Goal: Navigation & Orientation: Find specific page/section

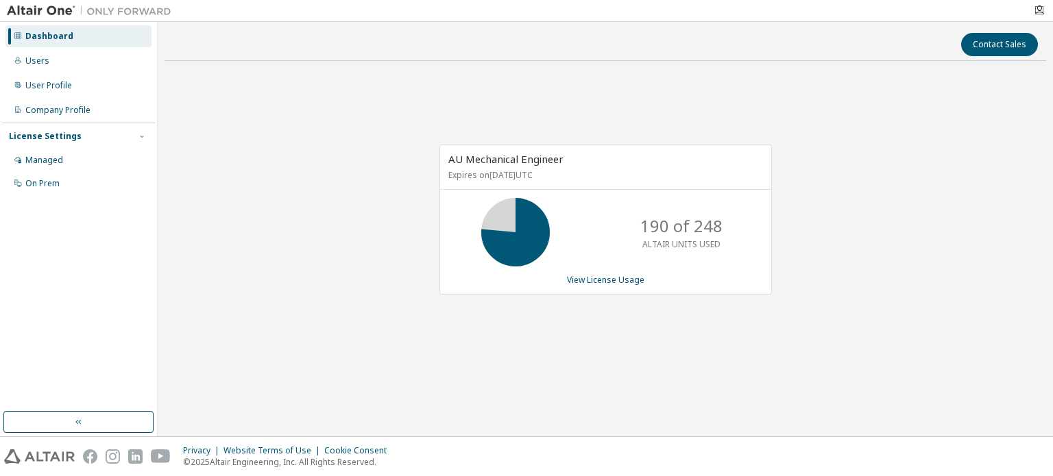
click at [1034, 5] on button "button" at bounding box center [1039, 10] width 11 height 11
